Goal: Transaction & Acquisition: Purchase product/service

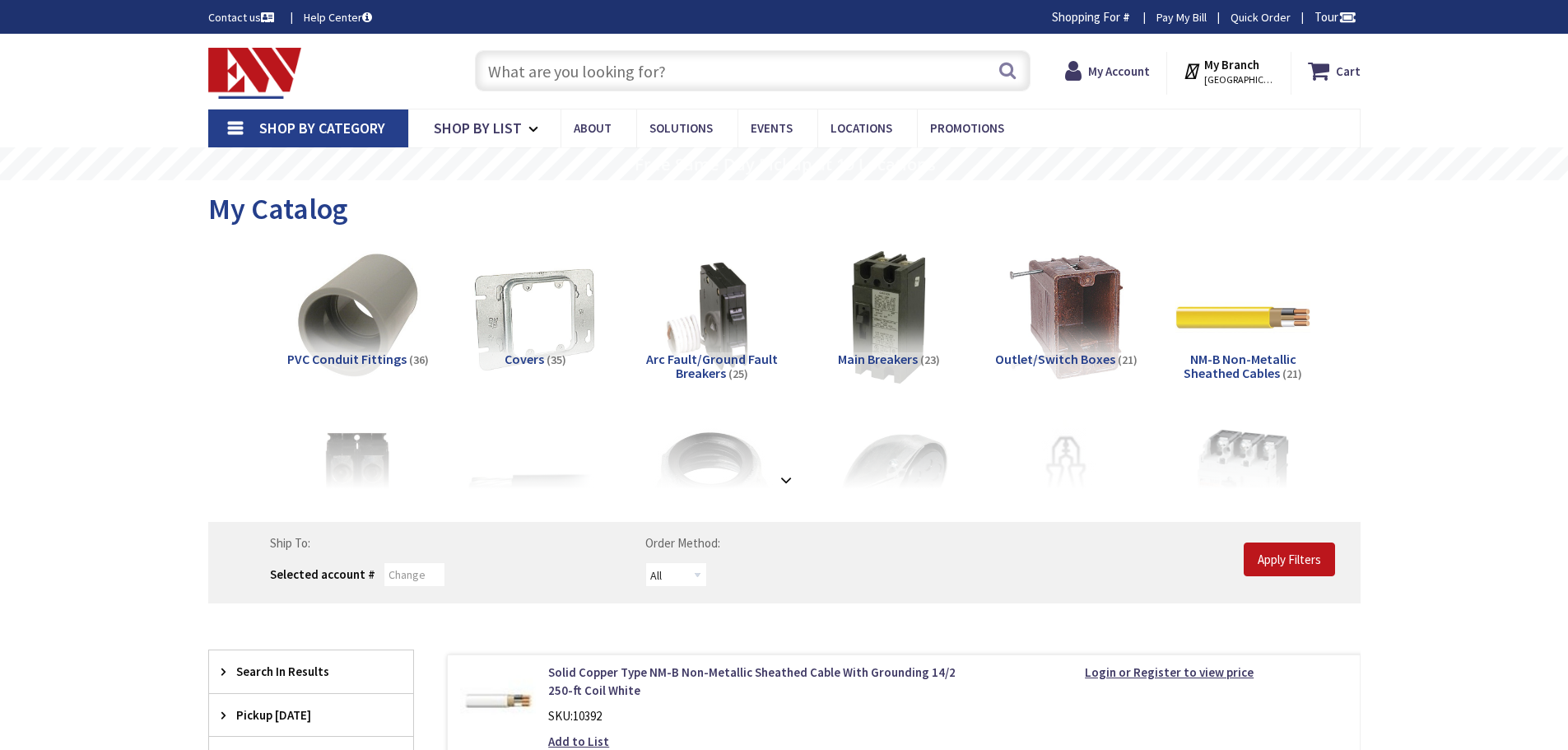
click at [536, 67] on input "text" at bounding box center [752, 71] width 555 height 41
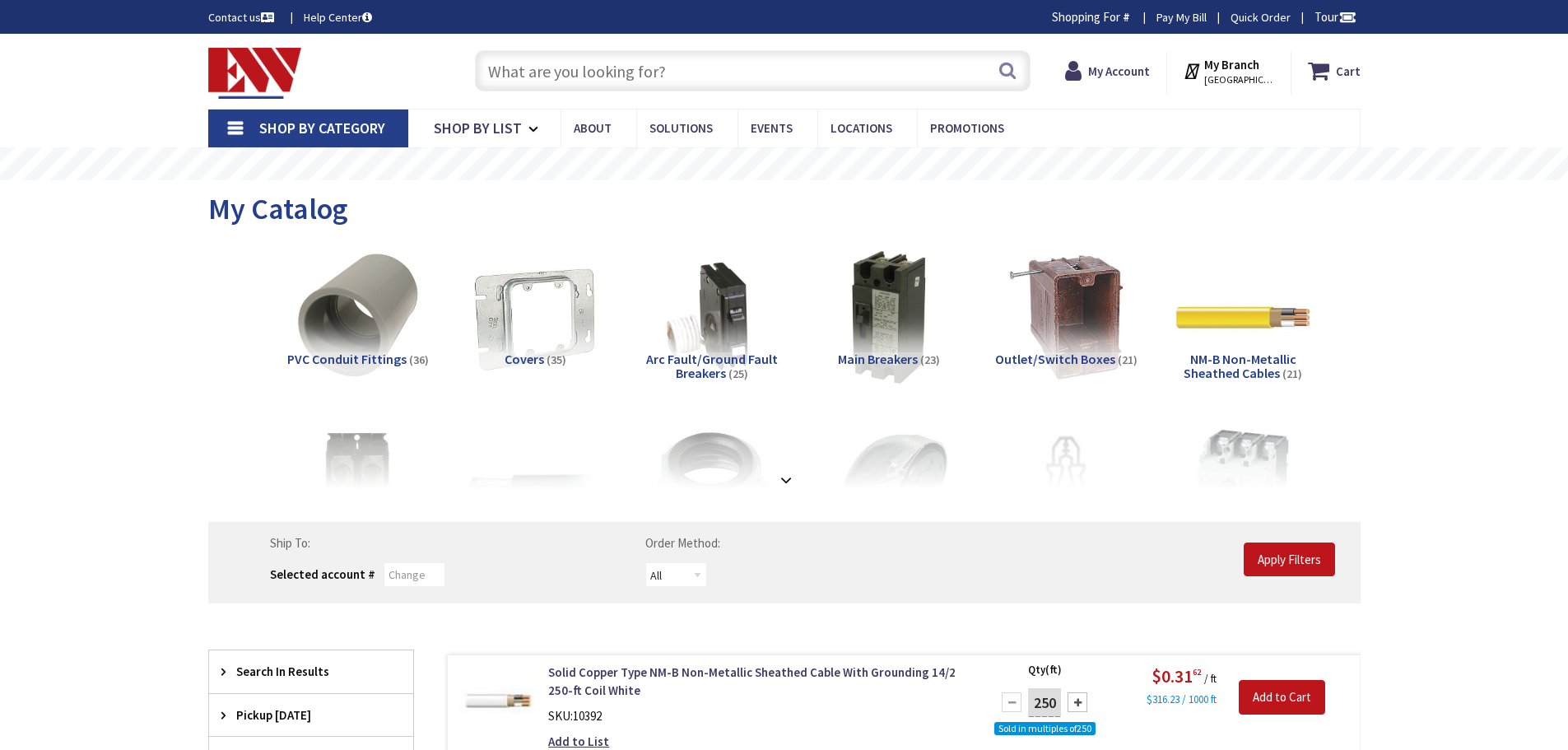
drag, startPoint x: 0, startPoint y: 0, endPoint x: 539, endPoint y: 68, distance: 543.3
click at [538, 67] on input "text" at bounding box center [752, 71] width 555 height 41
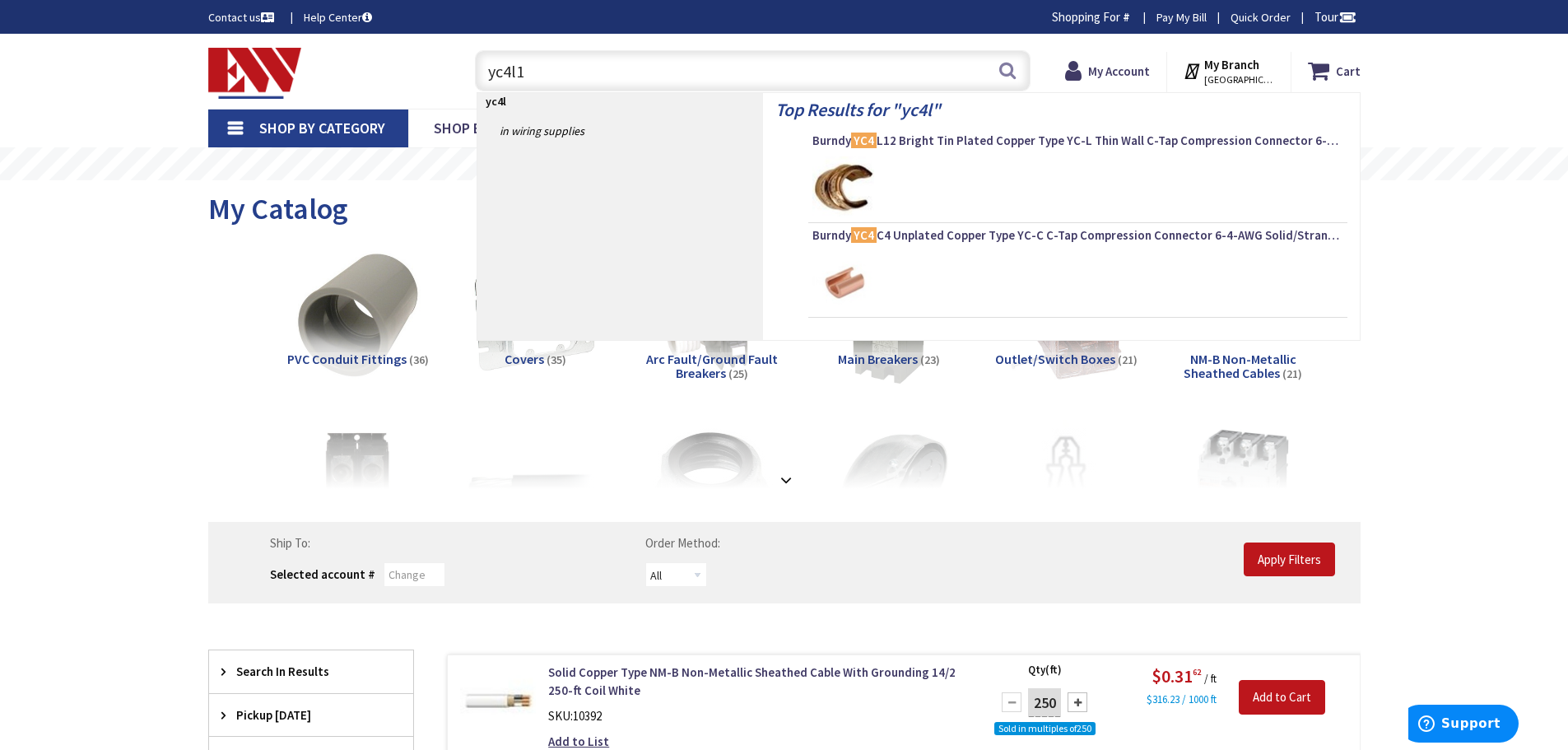
type input "yc4l12"
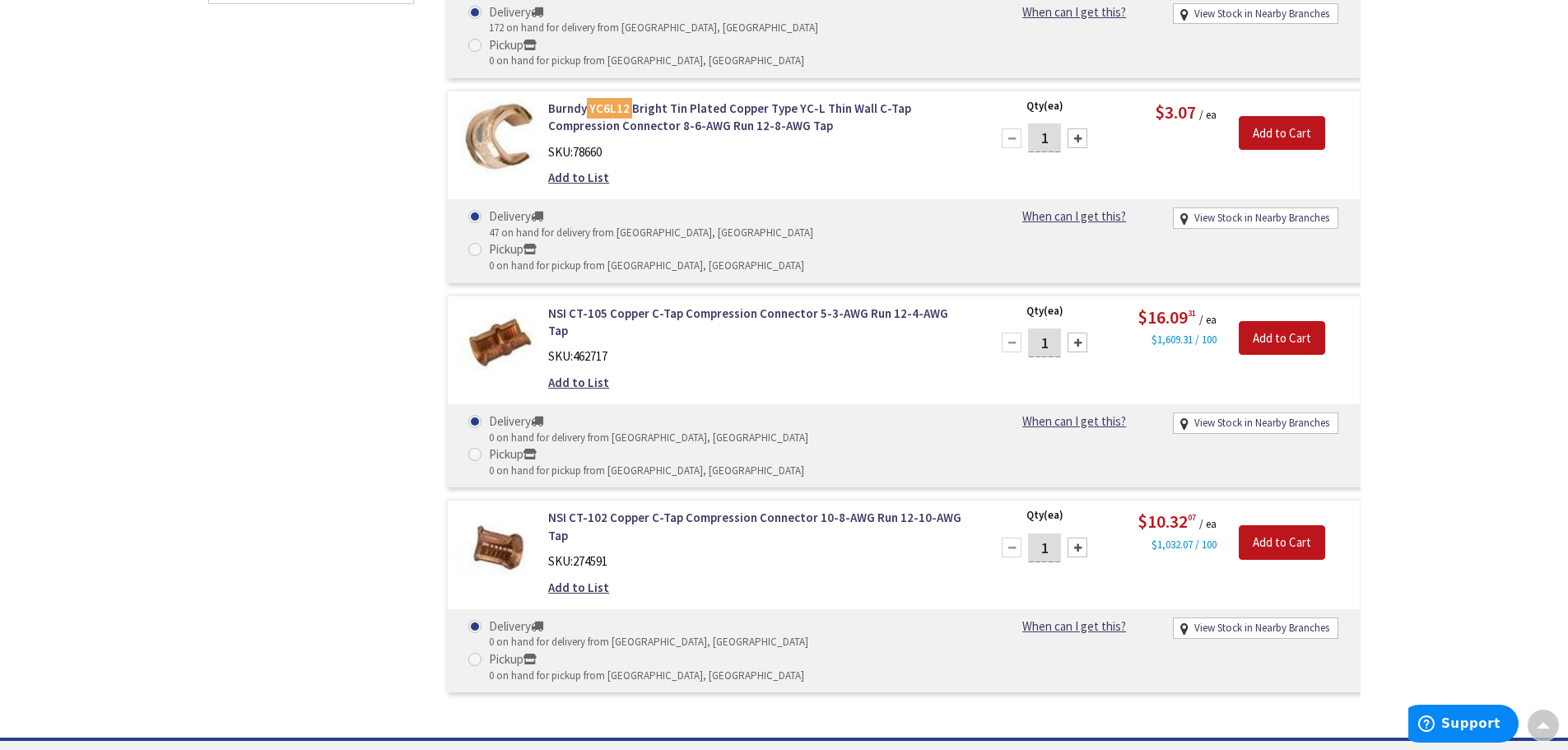
scroll to position [329, 0]
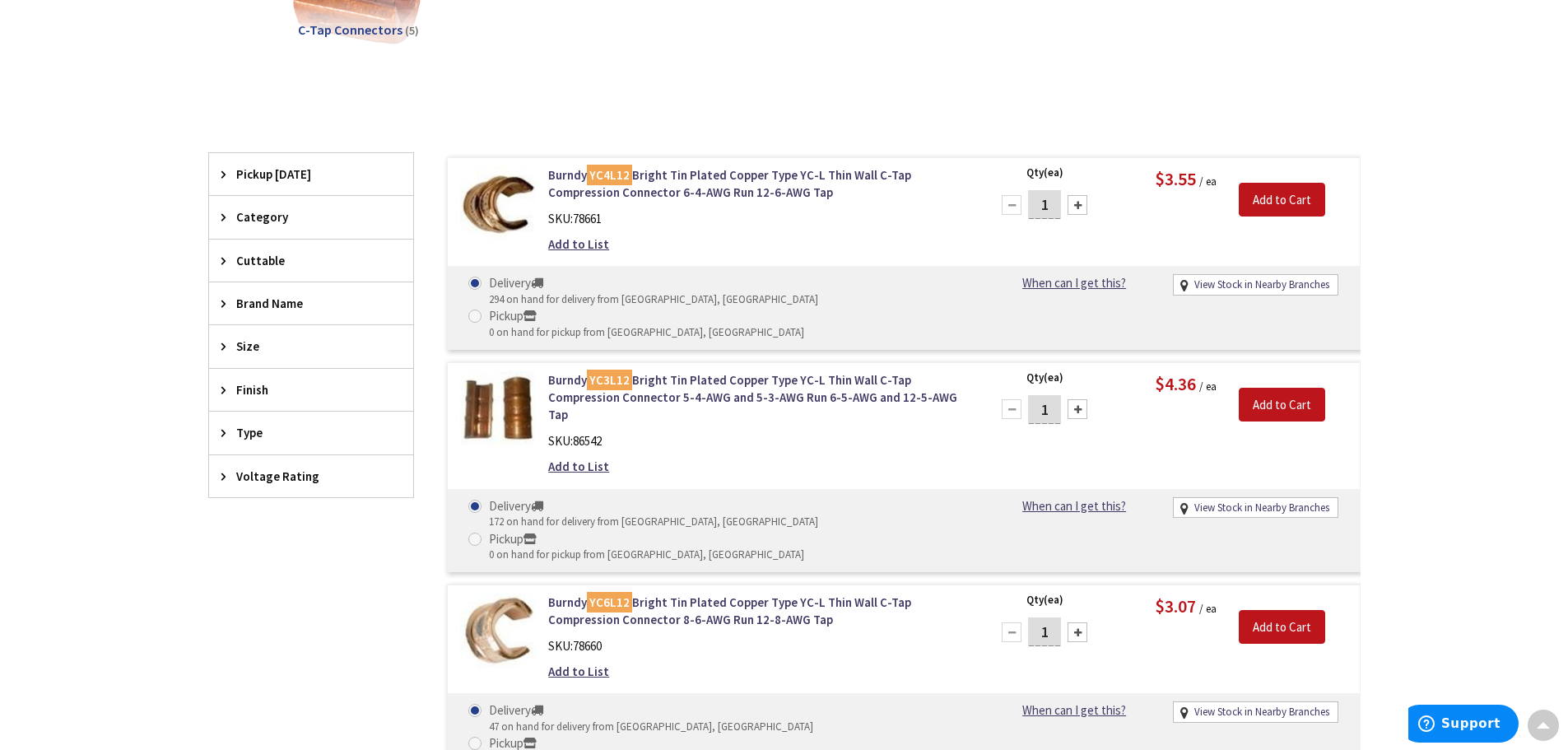
click at [1054, 210] on input "1" at bounding box center [1044, 205] width 33 height 29
type input "10"
click at [1272, 199] on input "Add to Cart" at bounding box center [1282, 200] width 86 height 34
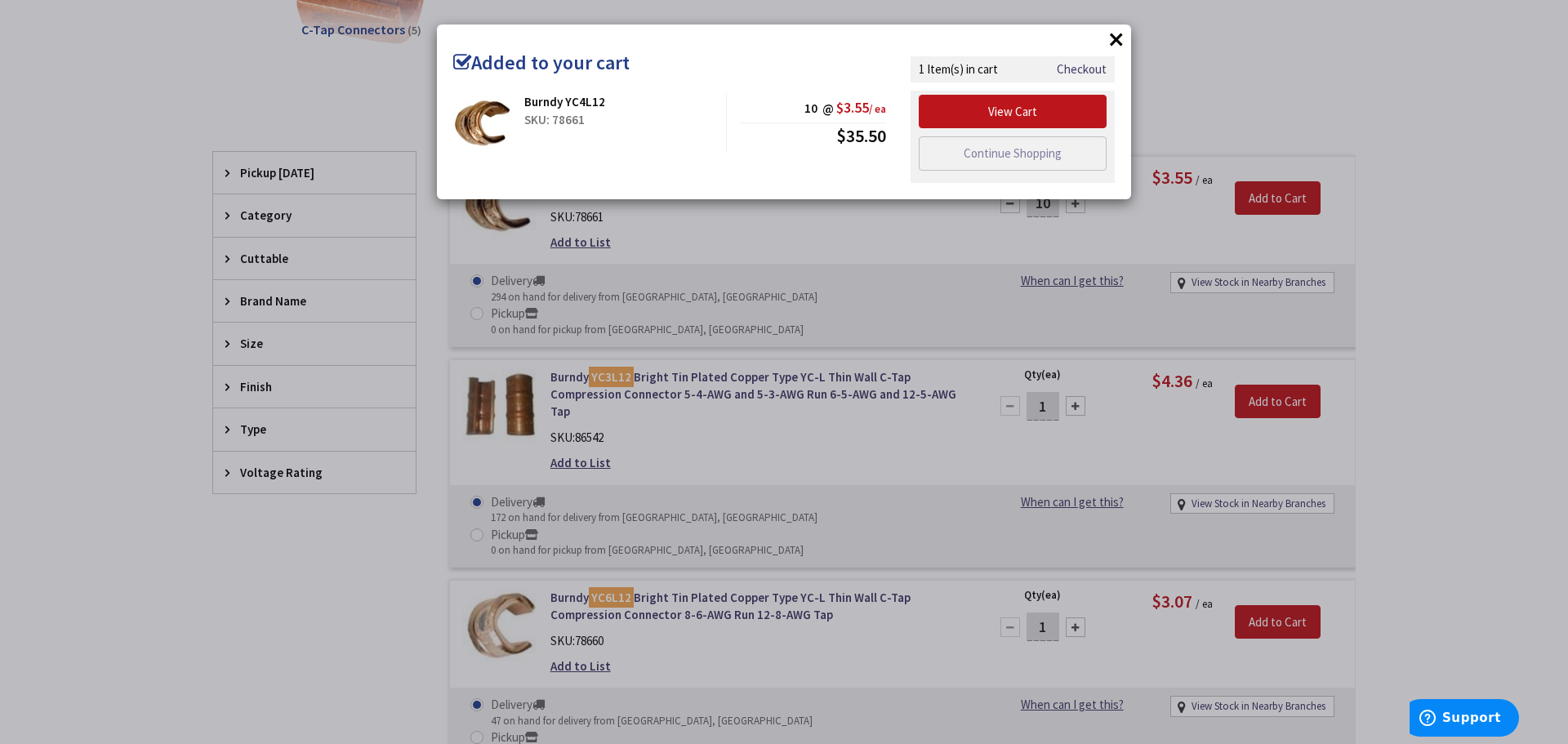
click at [1115, 40] on button "×" at bounding box center [1116, 39] width 25 height 25
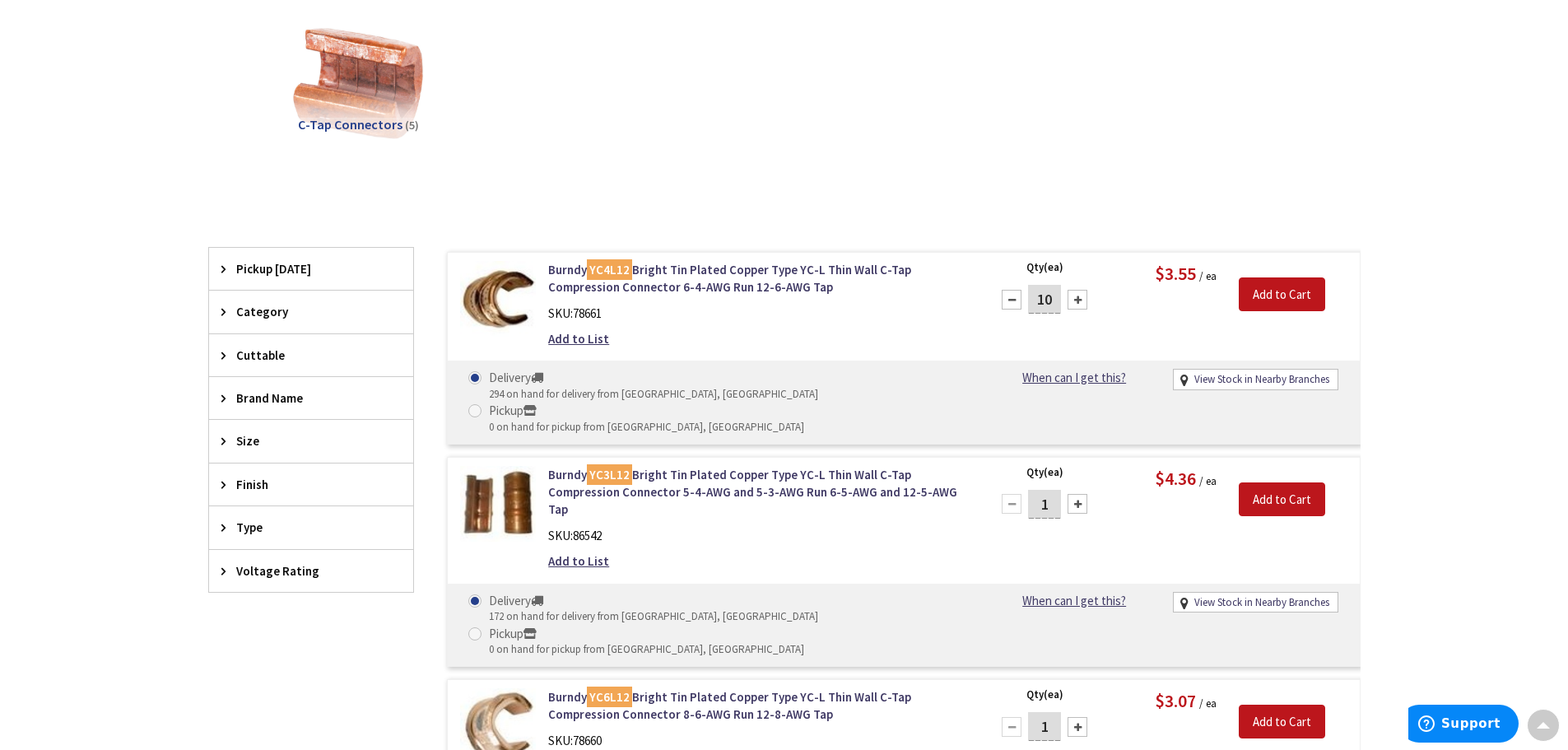
scroll to position [0, 0]
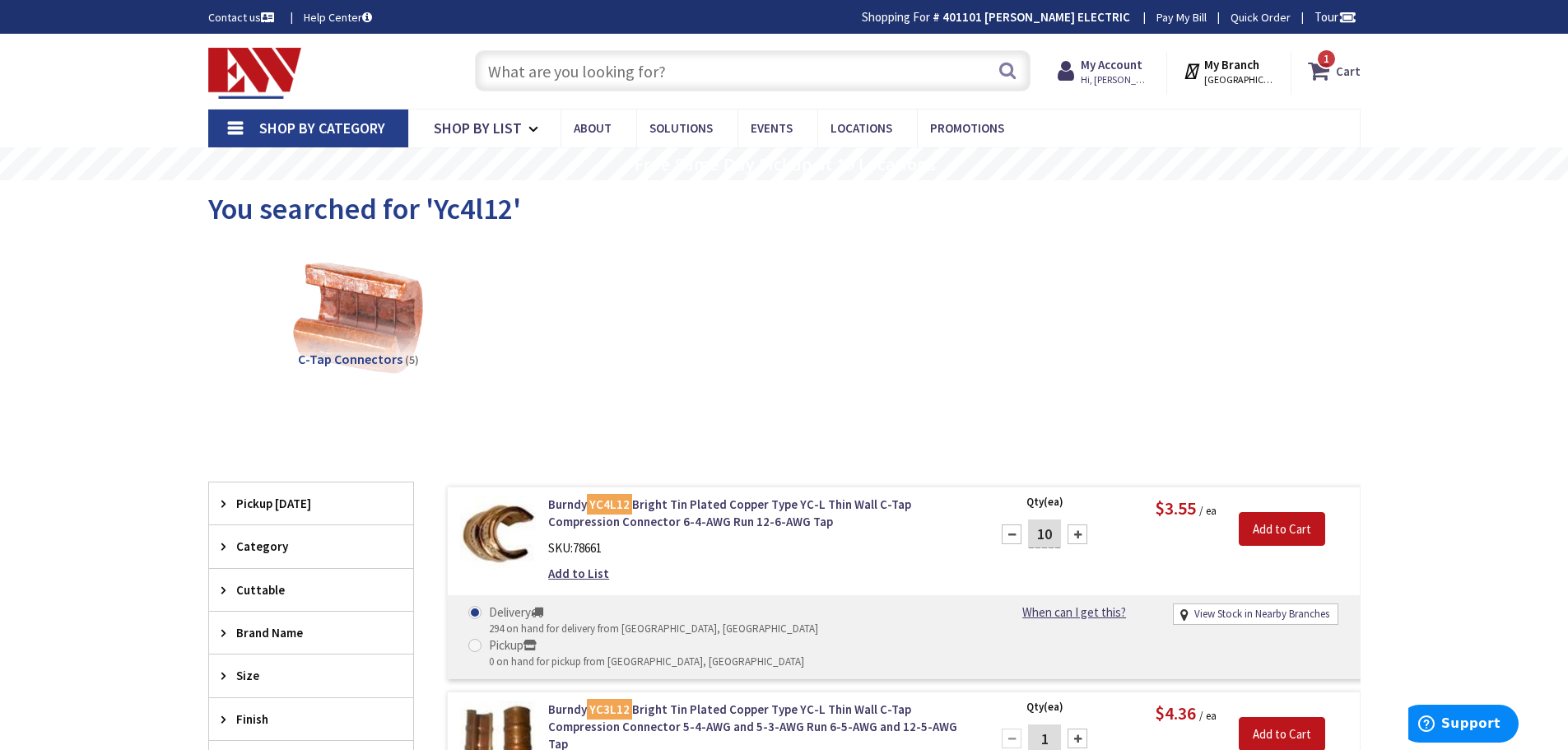
click at [1347, 73] on strong "Cart" at bounding box center [1349, 71] width 25 height 30
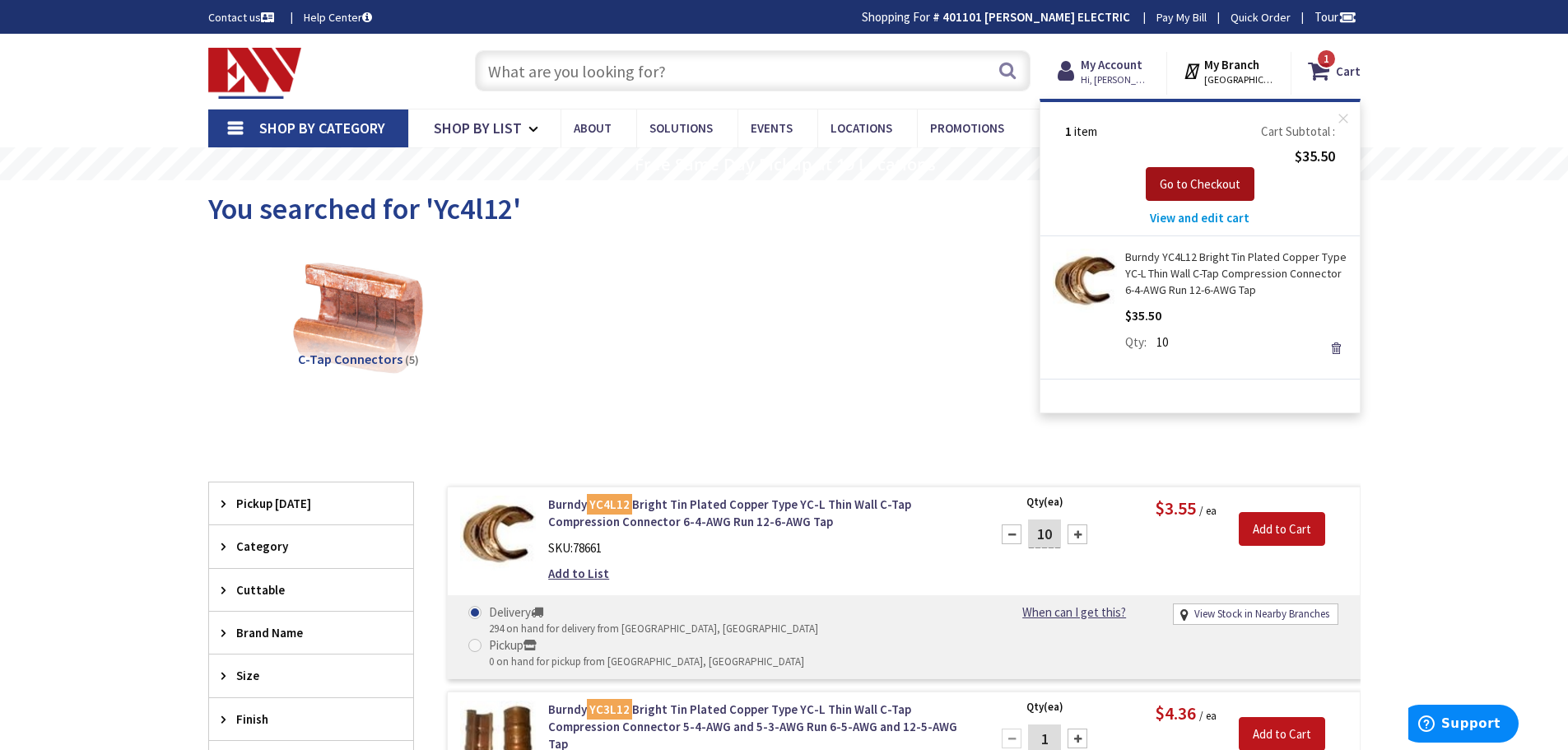
click at [1226, 188] on span "Go to Checkout" at bounding box center [1200, 184] width 80 height 15
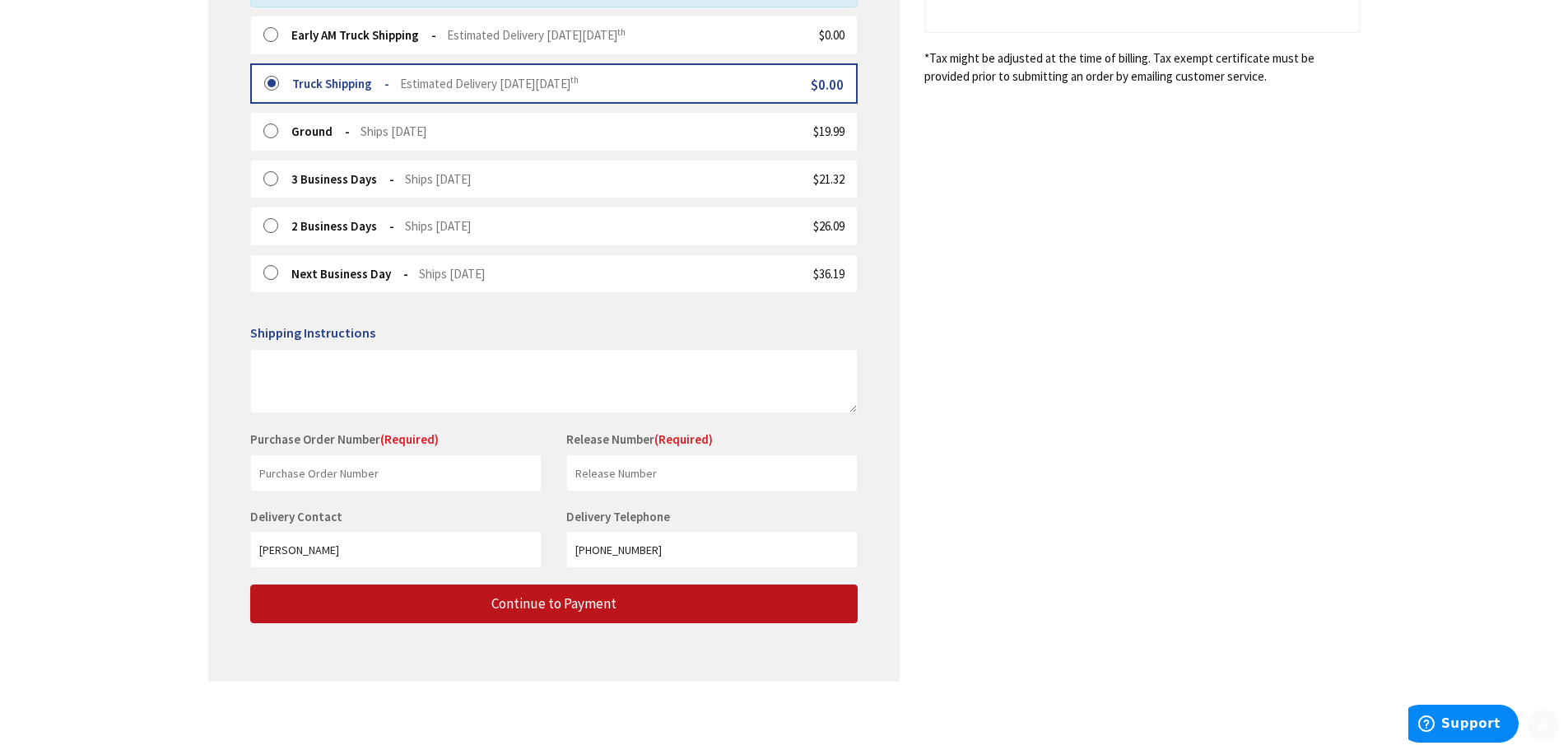
scroll to position [467, 0]
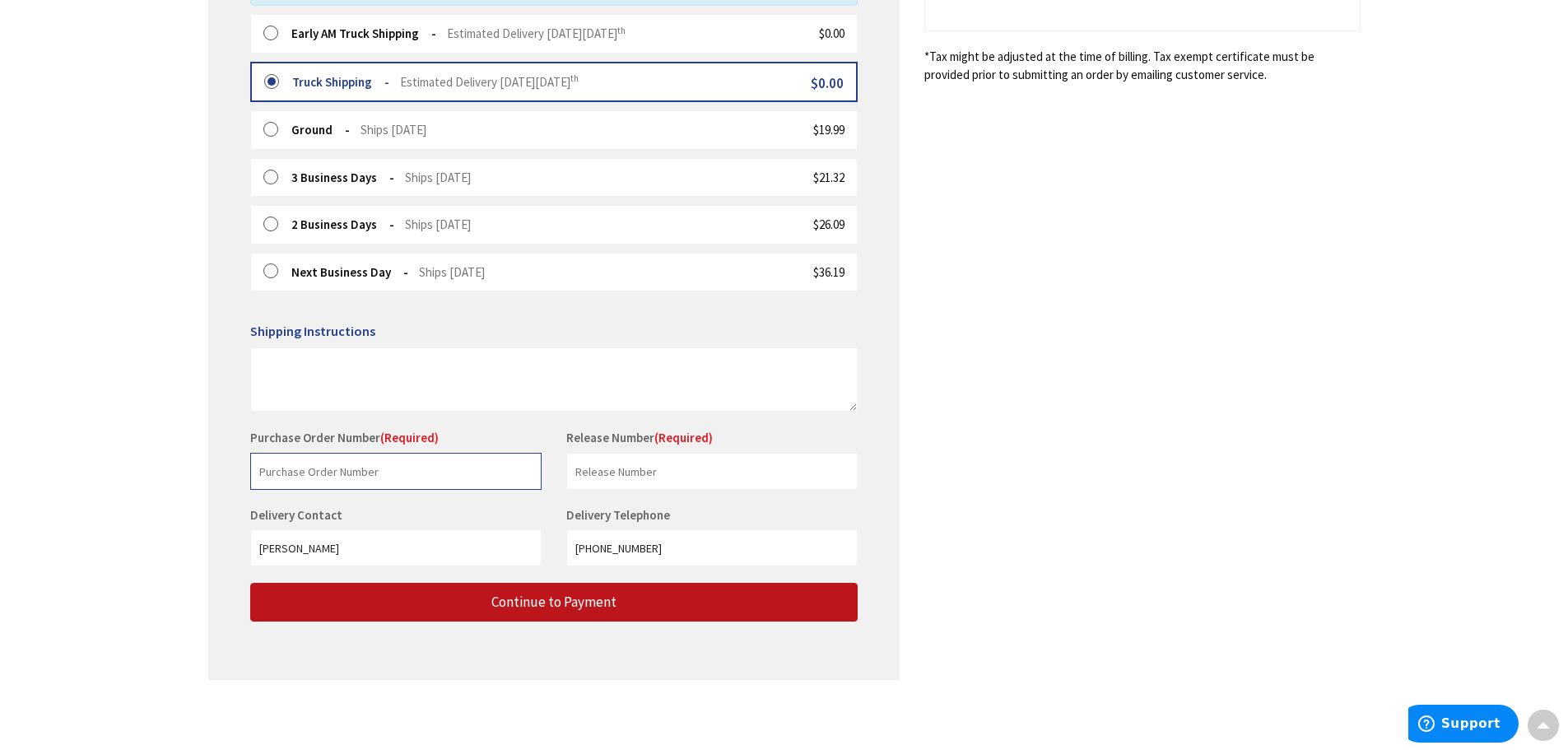
click at [420, 473] on input "text" at bounding box center [396, 472] width 292 height 37
type input "Timcia Solar"
click at [611, 475] on input "text" at bounding box center [711, 472] width 292 height 37
type input "401101"
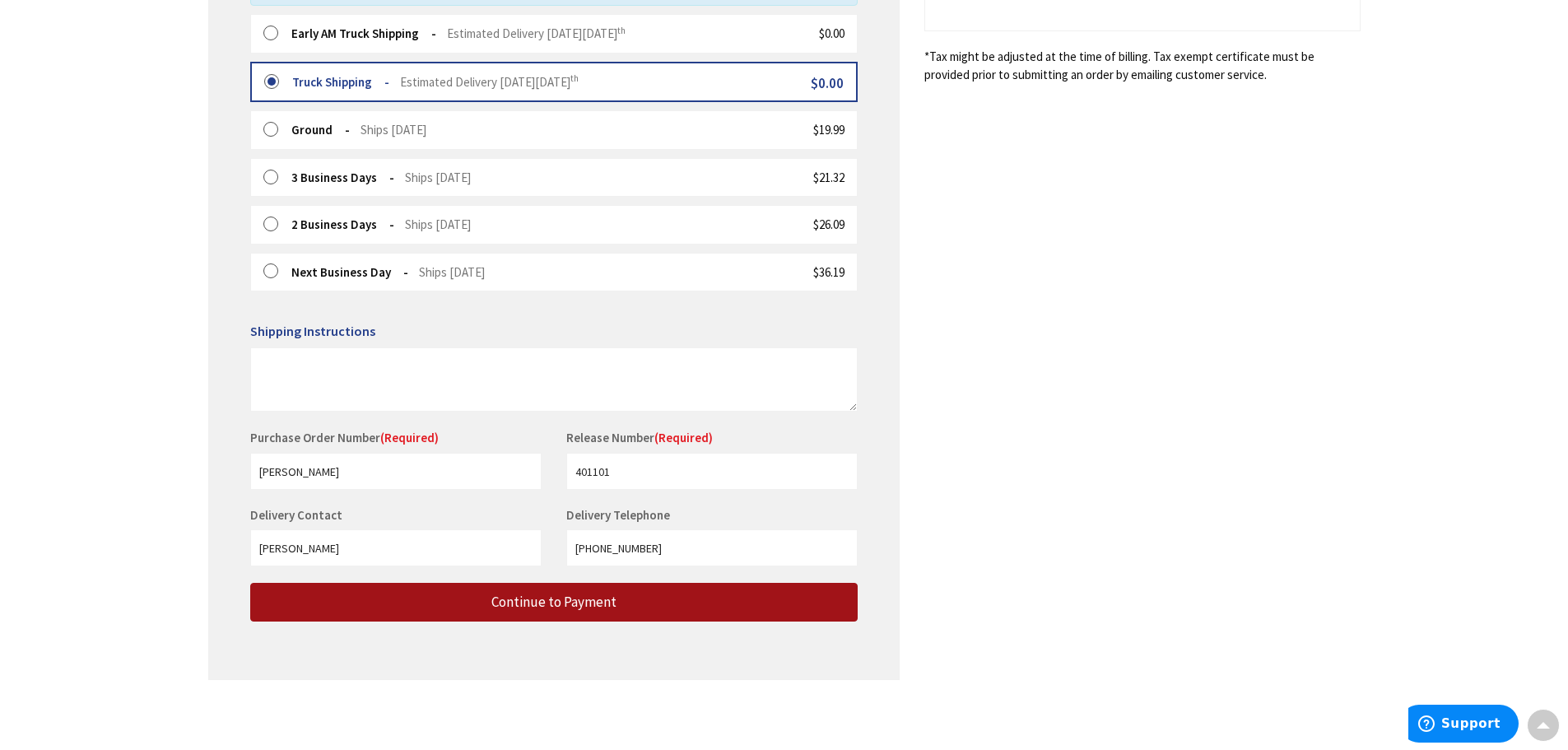
click at [656, 607] on button "Continue to Payment" at bounding box center [554, 603] width 607 height 38
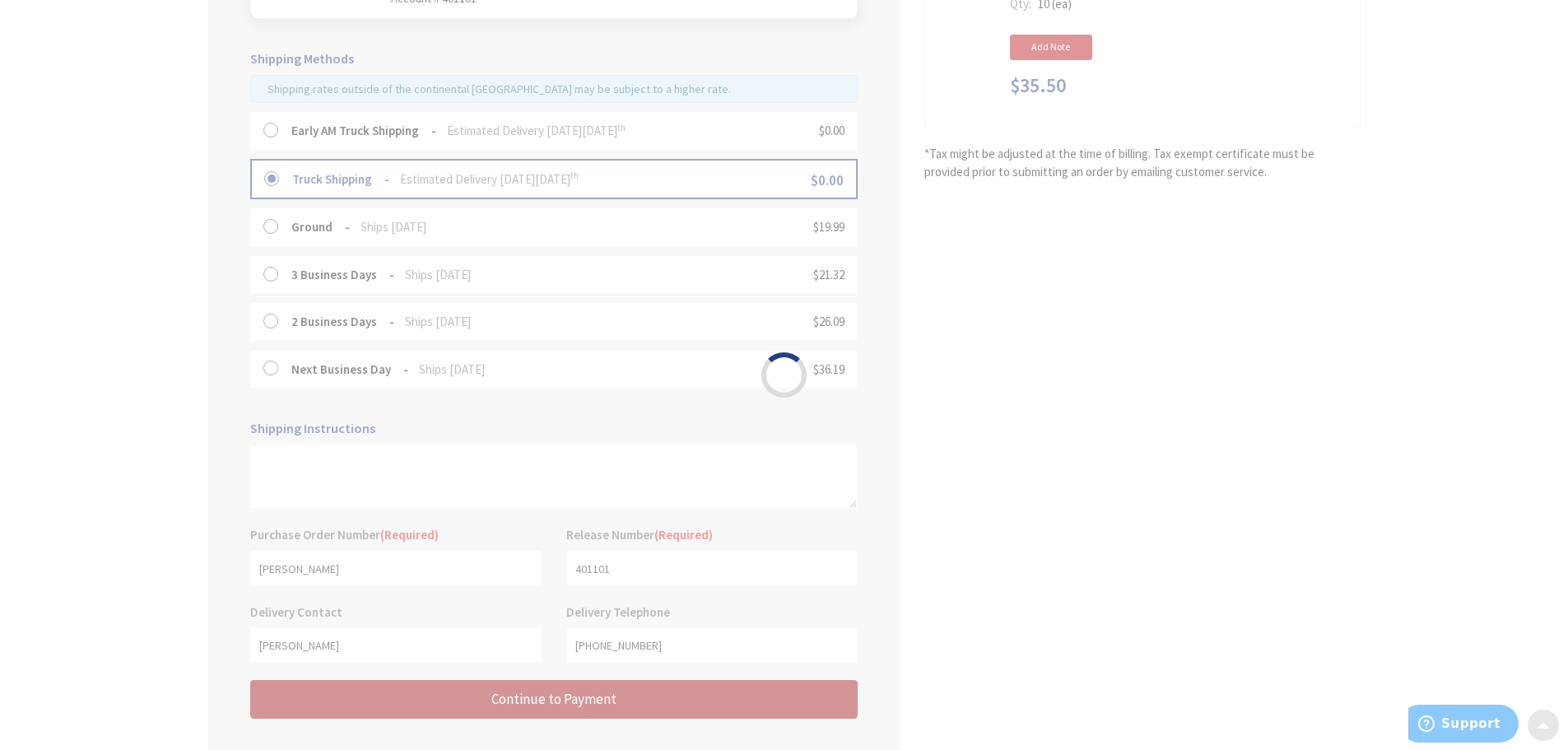
scroll to position [220, 0]
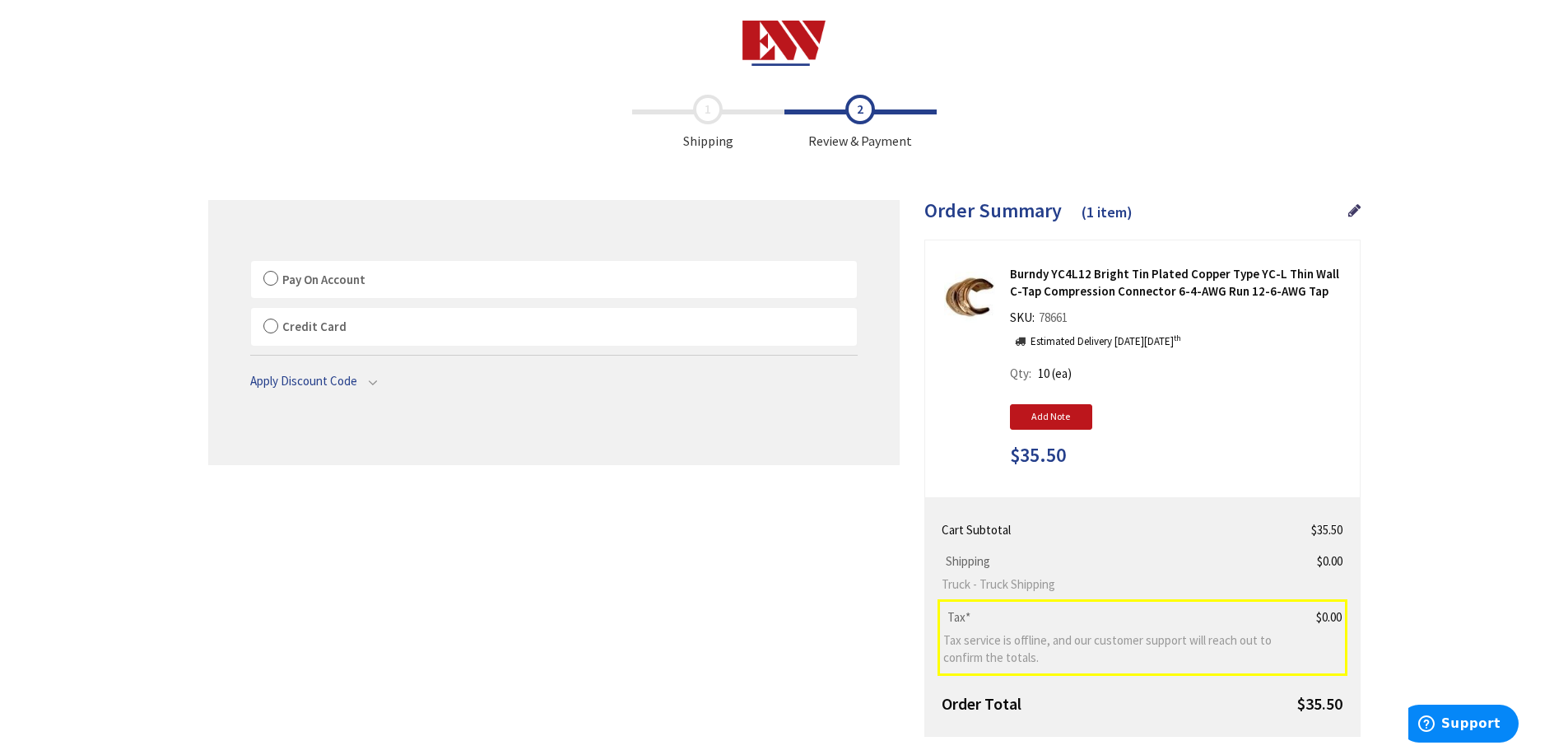
click at [282, 279] on span "Pay On Account" at bounding box center [323, 279] width 83 height 15
click at [272, 280] on label "Pay On Account" at bounding box center [555, 280] width 606 height 38
click at [251, 264] on input "Pay On Account" at bounding box center [251, 264] width 0 height 0
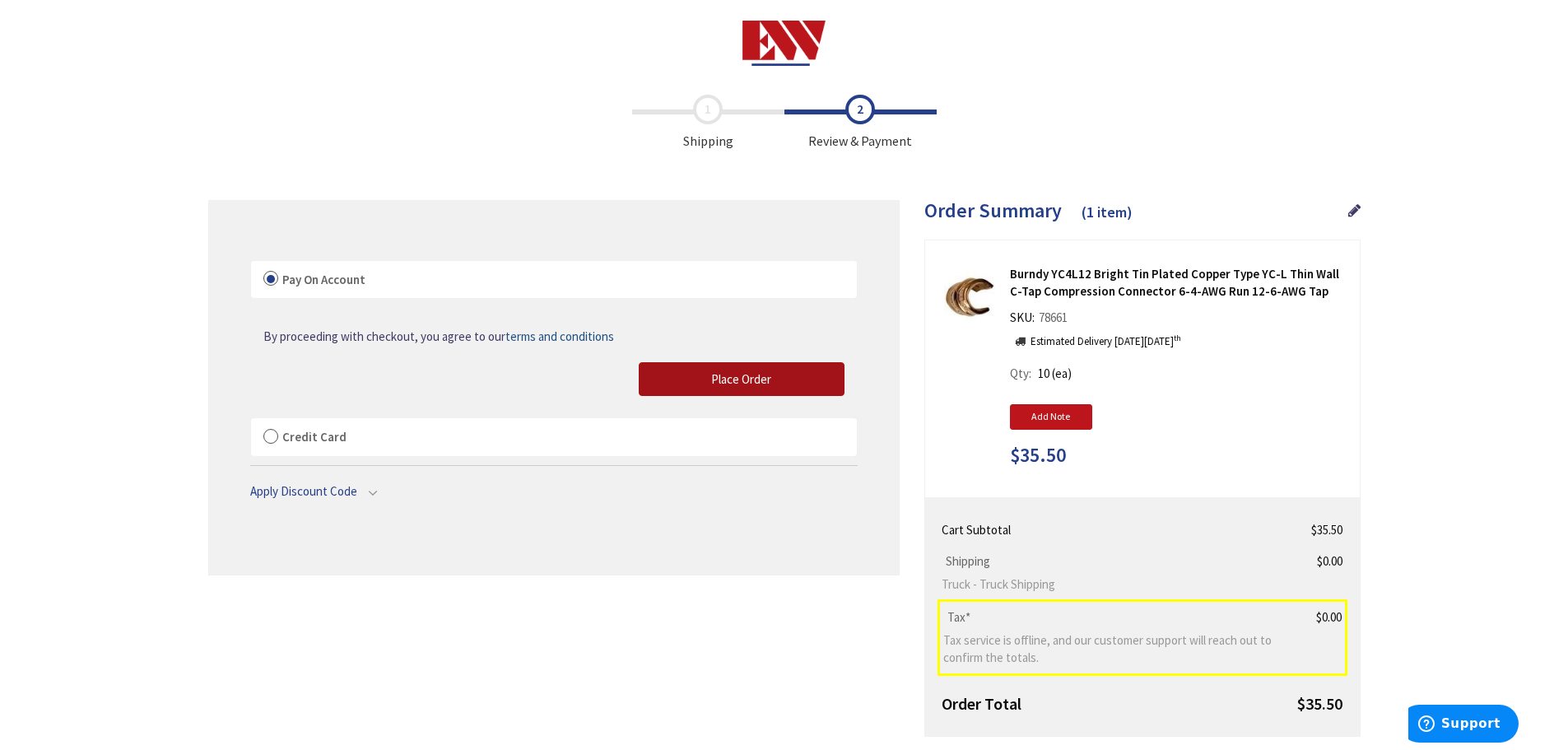
click at [683, 369] on button "Place Order" at bounding box center [741, 380] width 206 height 34
